Goal: Task Accomplishment & Management: Manage account settings

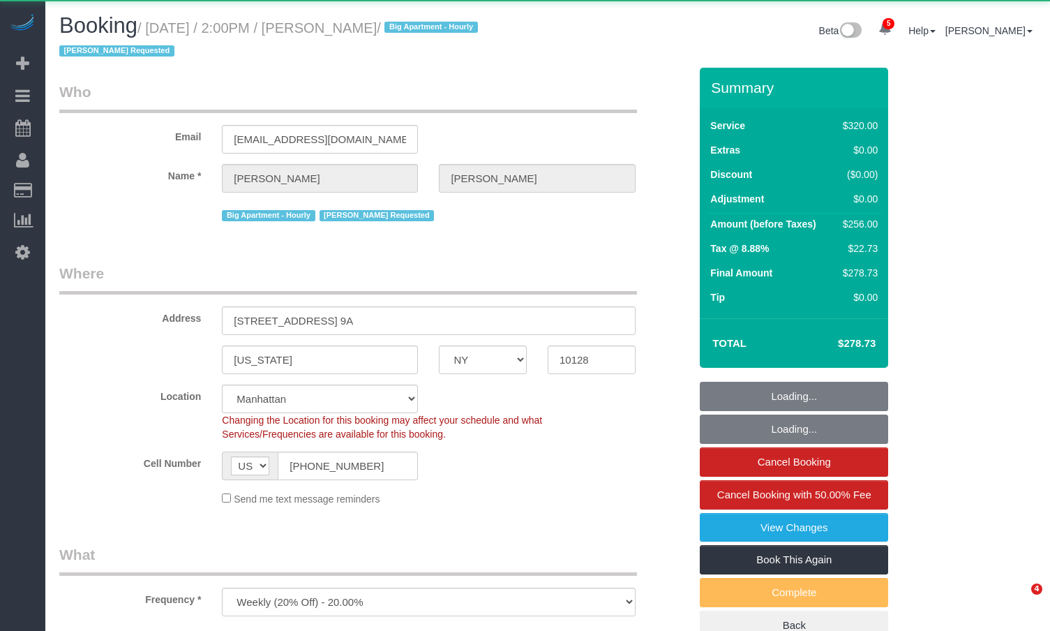
select select "NY"
select select "object:824"
click at [471, 30] on span "/ Big Apartment - Hourly [PERSON_NAME] Requested" at bounding box center [270, 39] width 423 height 39
select select "240"
select select "number:89"
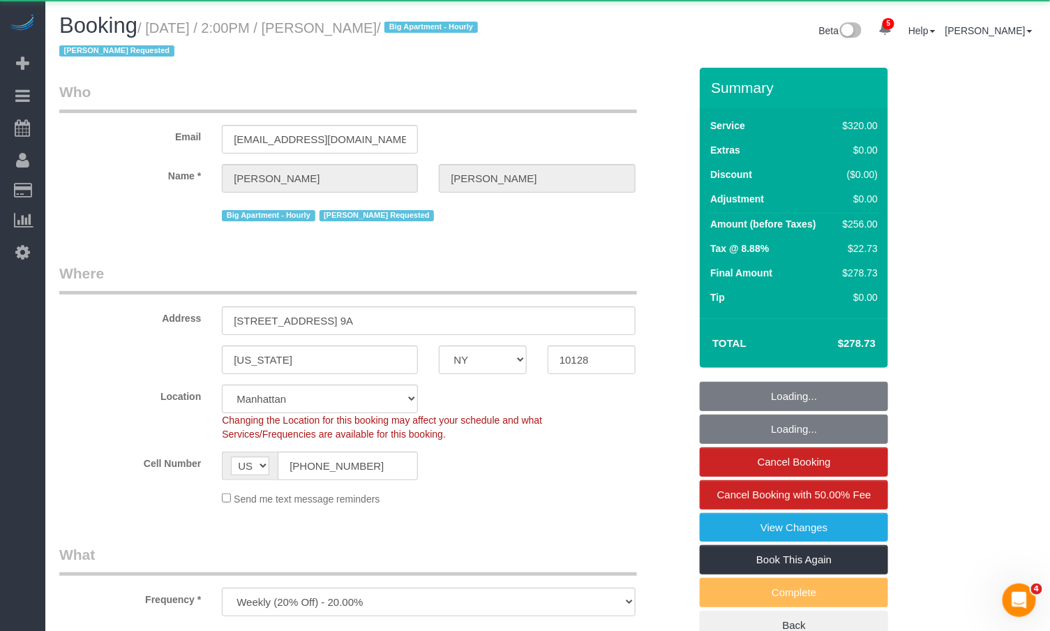
select select "number:90"
select select "number:15"
select select "number:5"
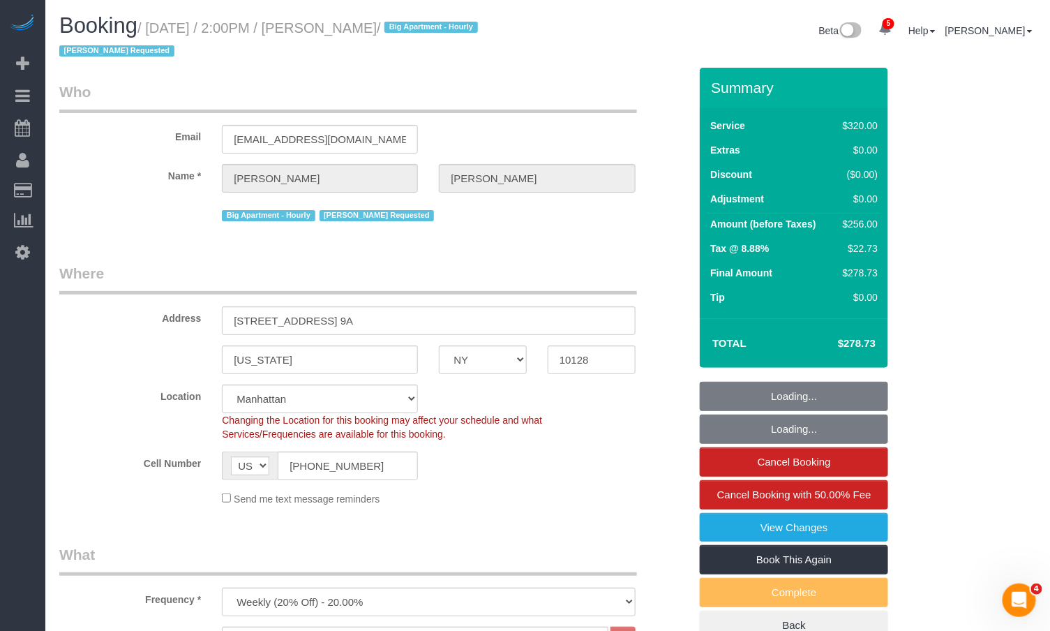
select select "string:stripe-pm_1QzSJ44VGloSiKo7IVwva4X2"
select select "spot1"
drag, startPoint x: 465, startPoint y: 30, endPoint x: 156, endPoint y: 36, distance: 309.2
click at [156, 36] on small "/ [DATE] / 2:00PM / [PERSON_NAME] / Big Apartment - Hourly [PERSON_NAME] Reques…" at bounding box center [270, 39] width 423 height 39
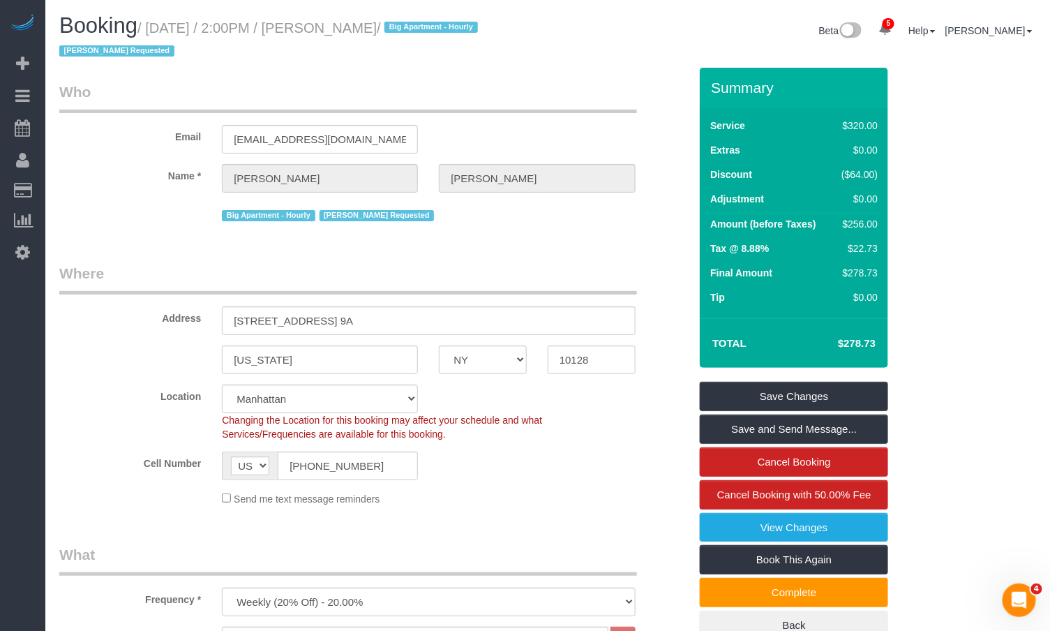
copy small "[DATE] / 2:00PM / [PERSON_NAME]"
